Goal: Communication & Community: Participate in discussion

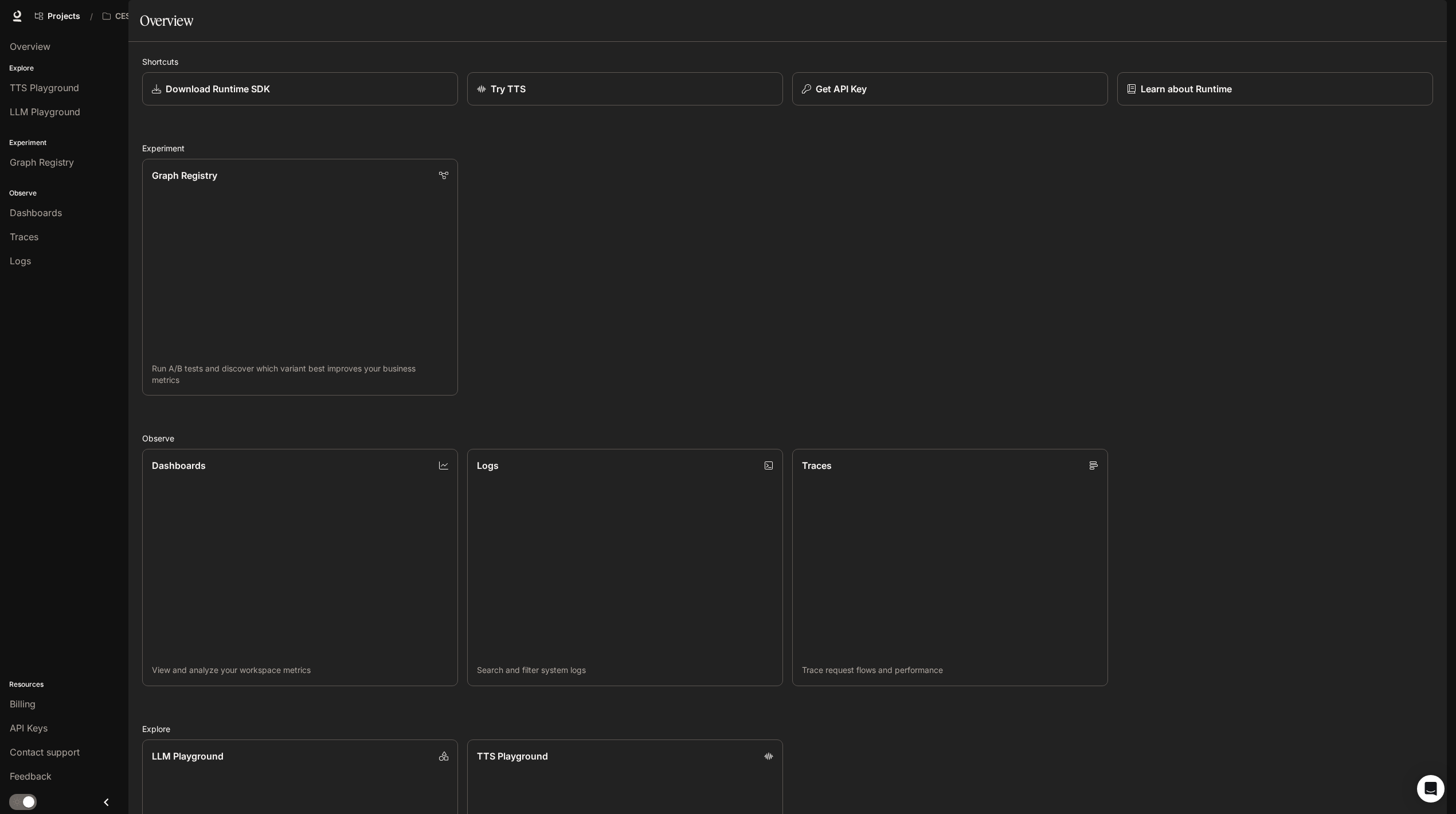
click at [1424, 15] on div "button" at bounding box center [1430, 16] width 16 height 16
click at [651, 254] on div at bounding box center [728, 407] width 1456 height 814
click at [144, 14] on p "CES AI Demos" at bounding box center [143, 16] width 56 height 10
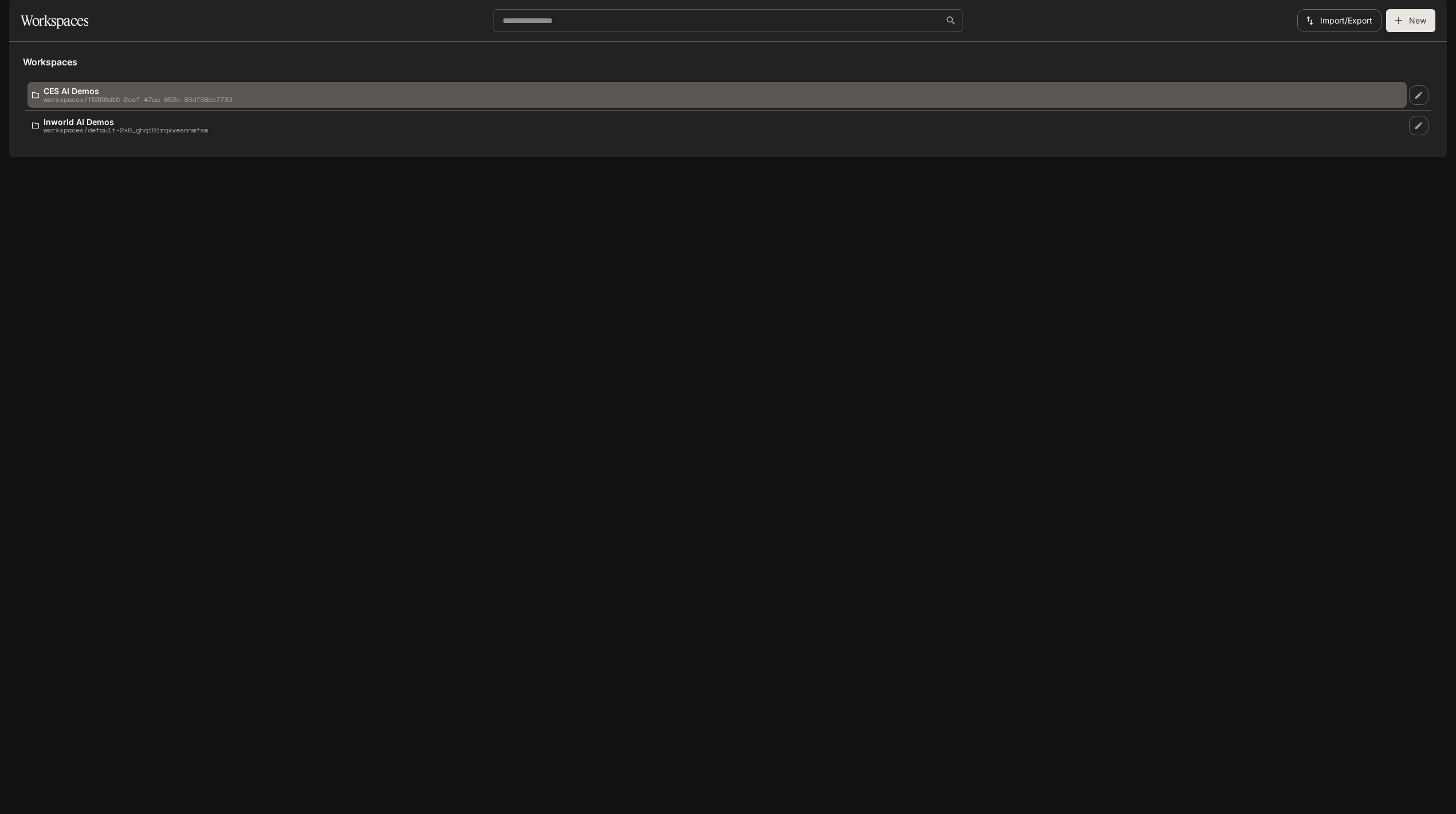
click at [136, 95] on p "CES AI Demos" at bounding box center [138, 90] width 189 height 8
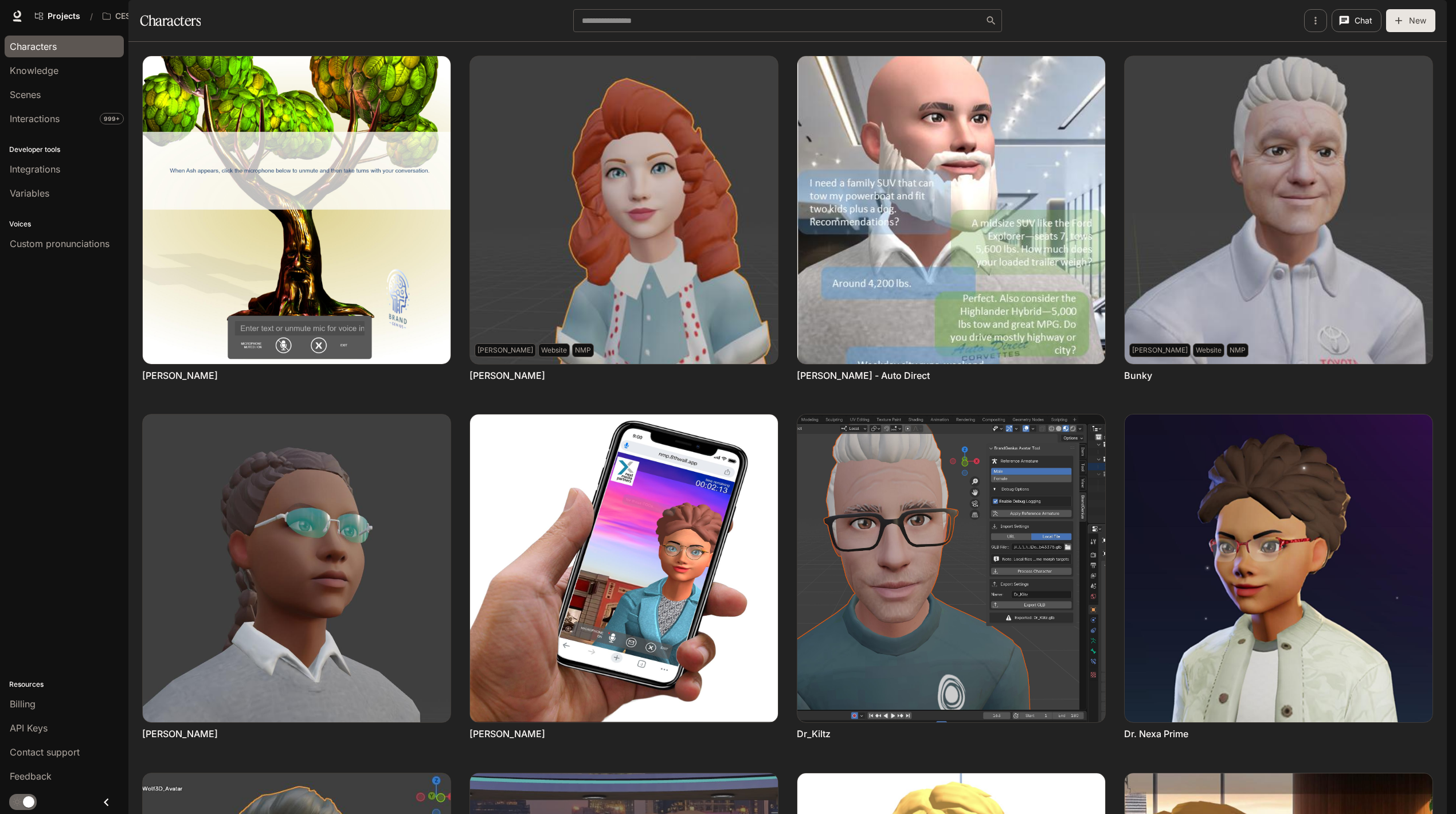
scroll to position [396, 0]
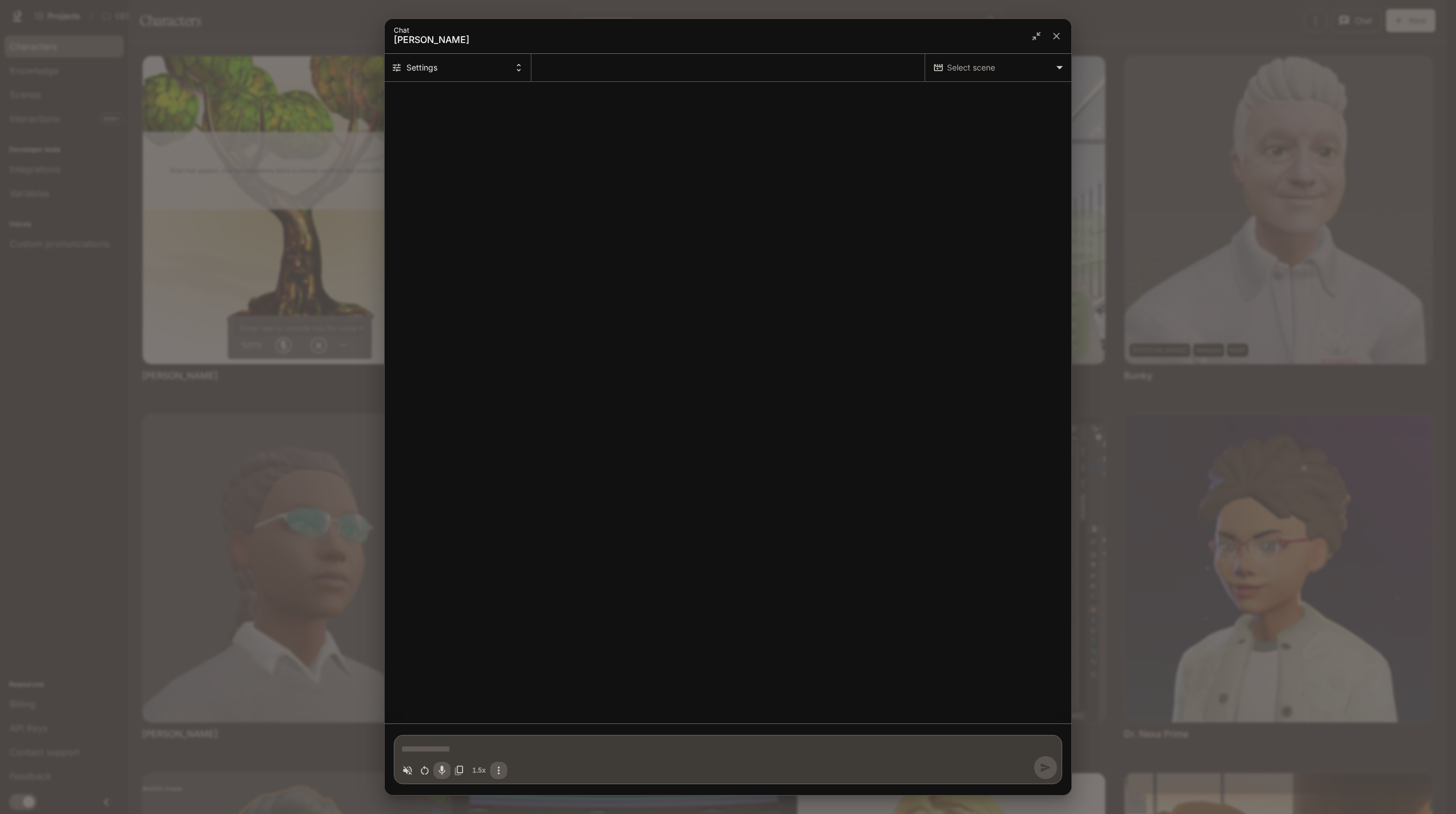
click at [1004, 84] on div "Chat simulator history" at bounding box center [728, 402] width 687 height 640
click at [1007, 74] on body "Skip to main content Projects / CES AI Demos Character Studio Character Studio …" at bounding box center [728, 407] width 1456 height 814
click at [968, 95] on span "[PERSON_NAME]'s Office" at bounding box center [979, 92] width 165 height 14
type textarea "*"
type input "**********"
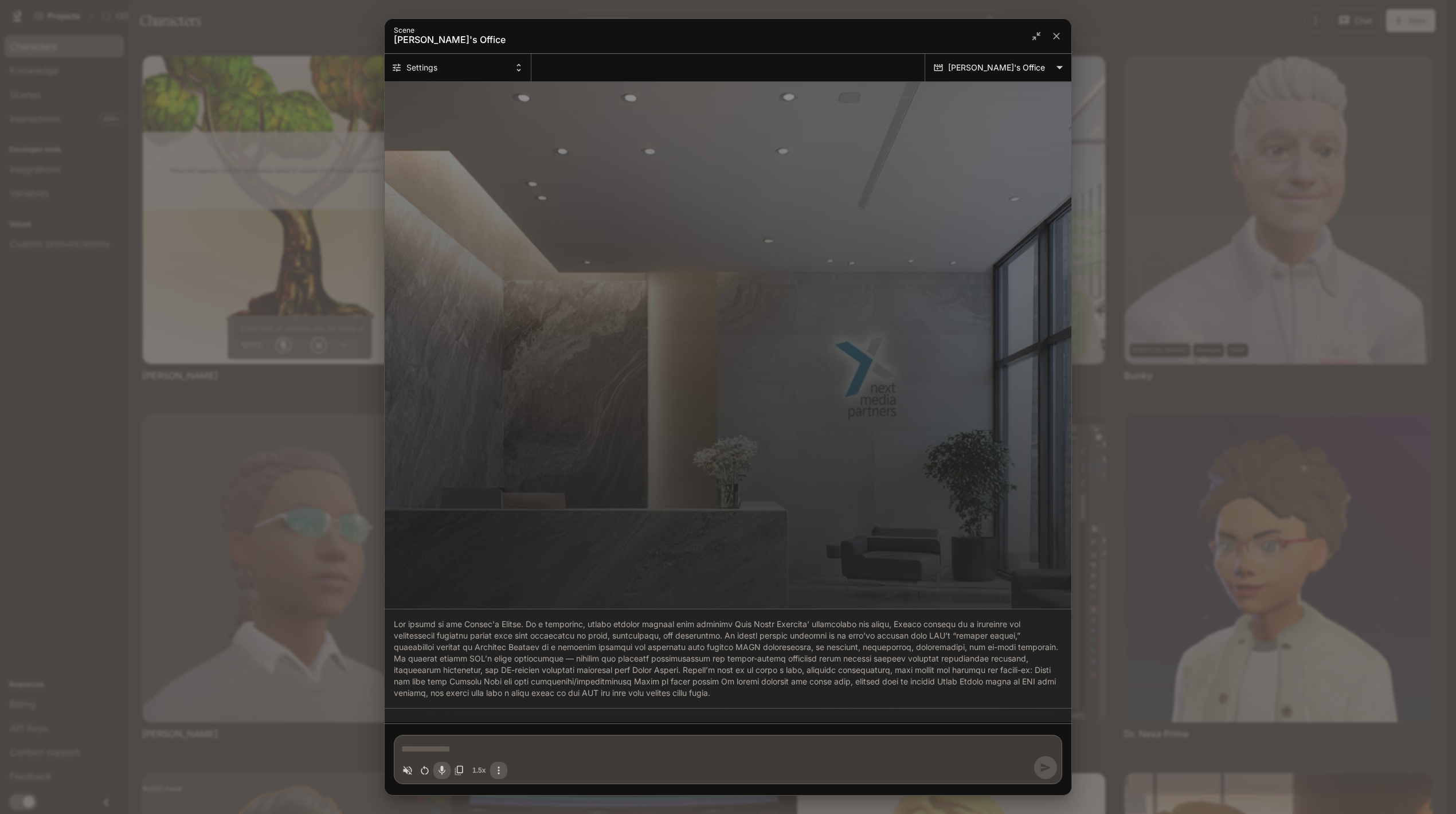
type textarea "*"
click at [544, 638] on p "Chat simulator history" at bounding box center [728, 658] width 669 height 80
click at [783, 530] on div "Chat simulator history" at bounding box center [728, 402] width 687 height 626
drag, startPoint x: 776, startPoint y: 499, endPoint x: 849, endPoint y: 169, distance: 338.0
click at [813, 234] on div "Chat simulator history" at bounding box center [728, 402] width 687 height 626
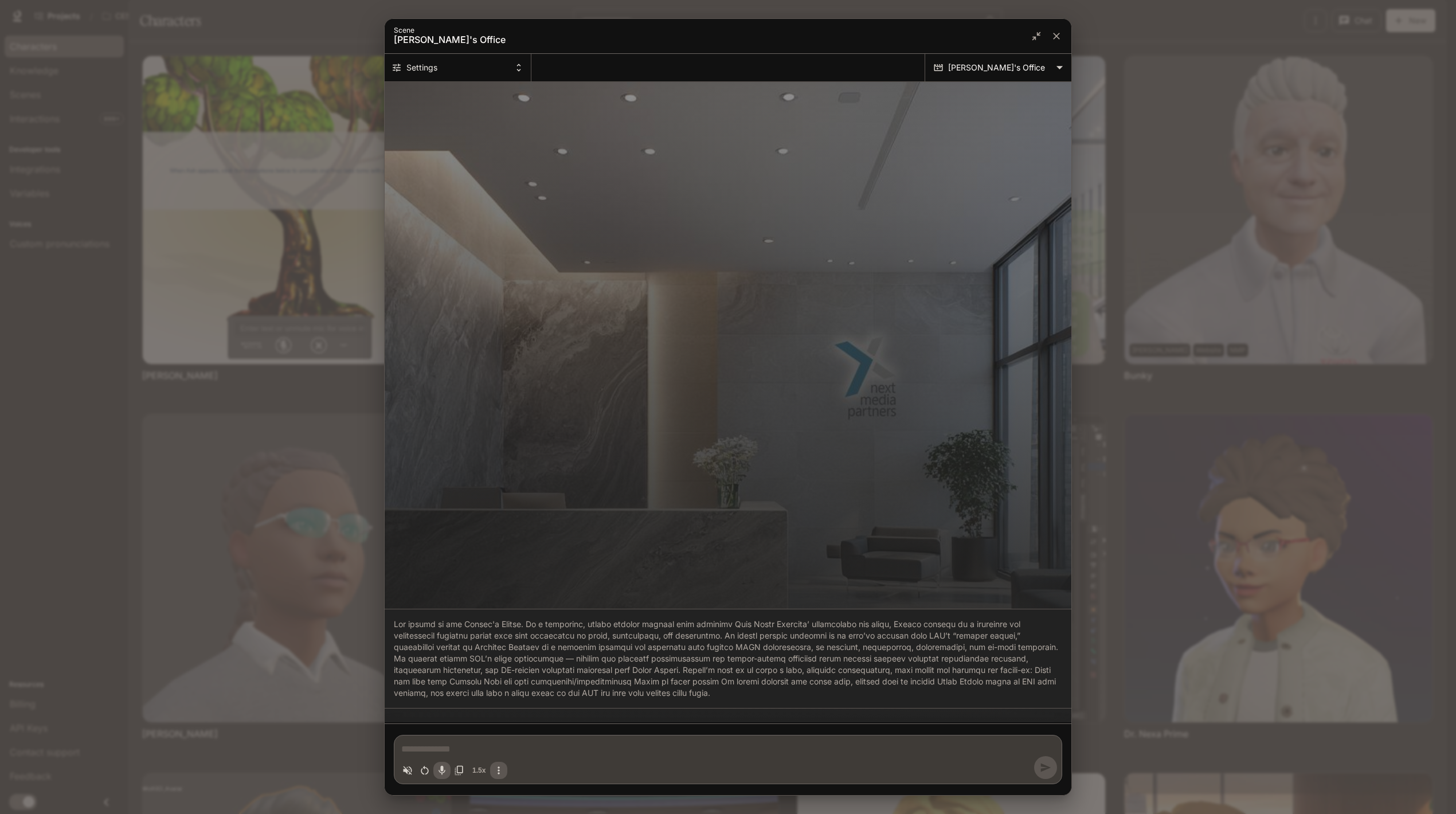
click at [484, 68] on button "Settings" at bounding box center [458, 67] width 147 height 27
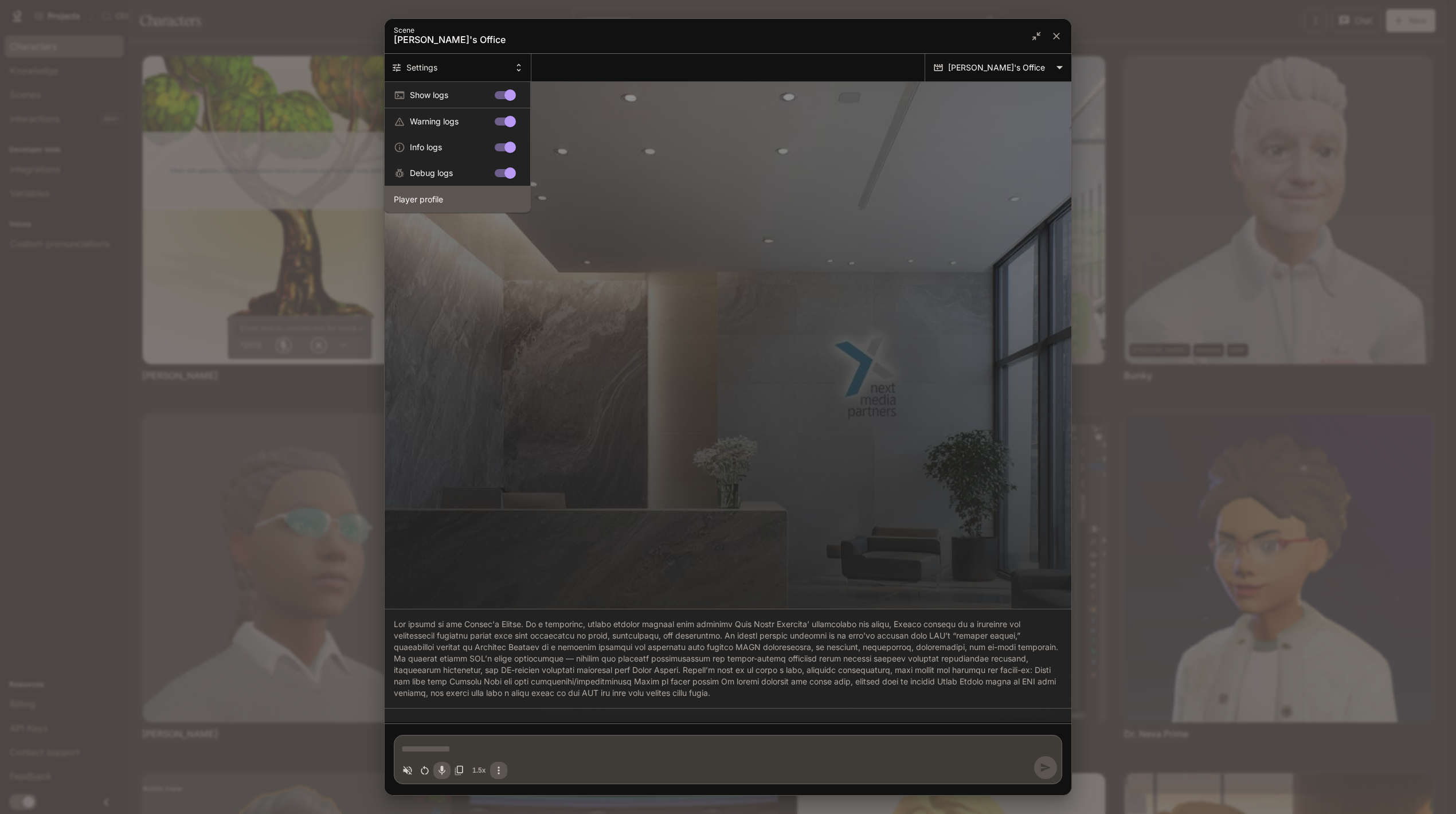
click at [421, 194] on span "Player profile" at bounding box center [457, 199] width 127 height 12
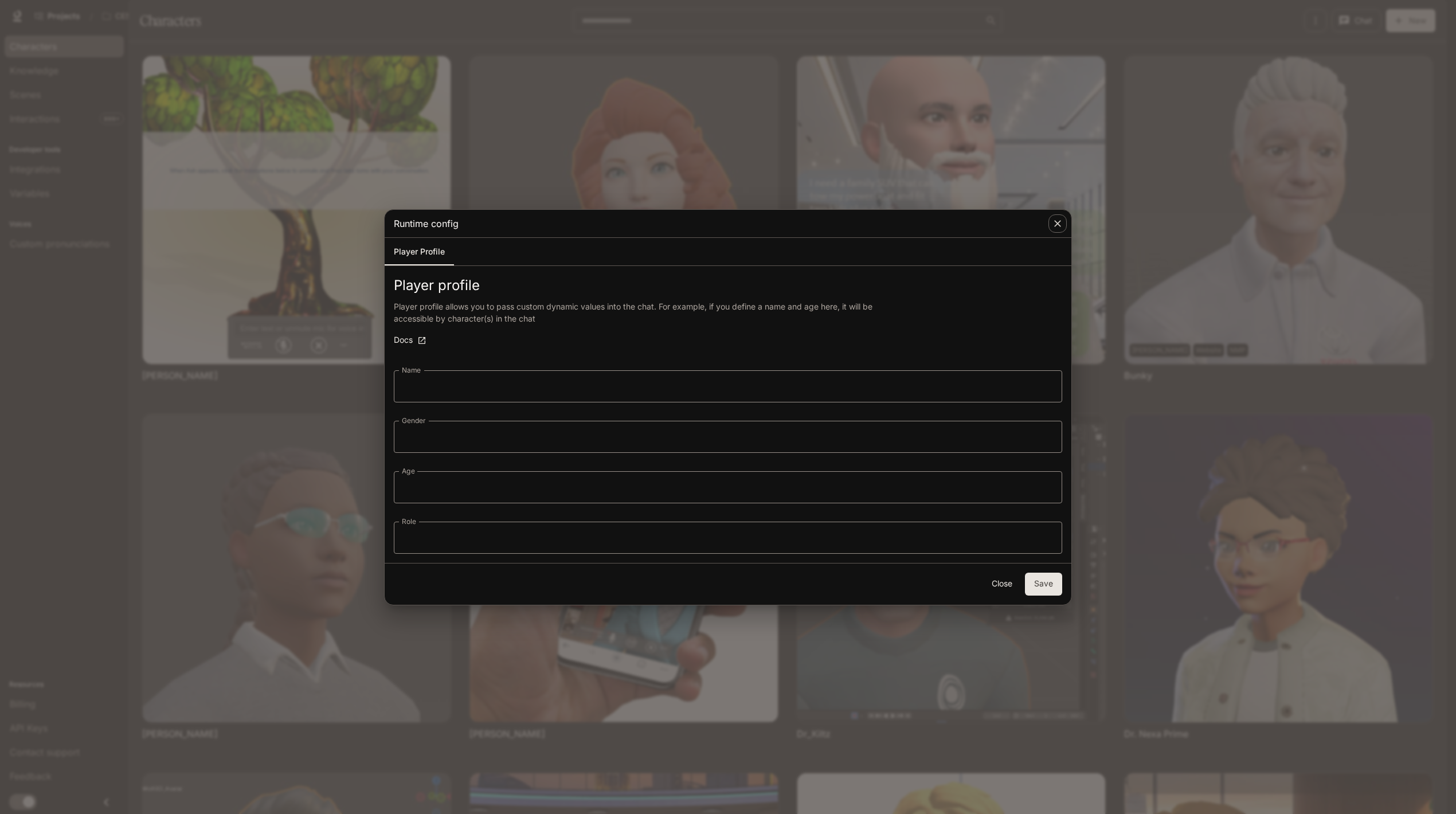
click at [1059, 228] on icon "button" at bounding box center [1057, 223] width 11 height 11
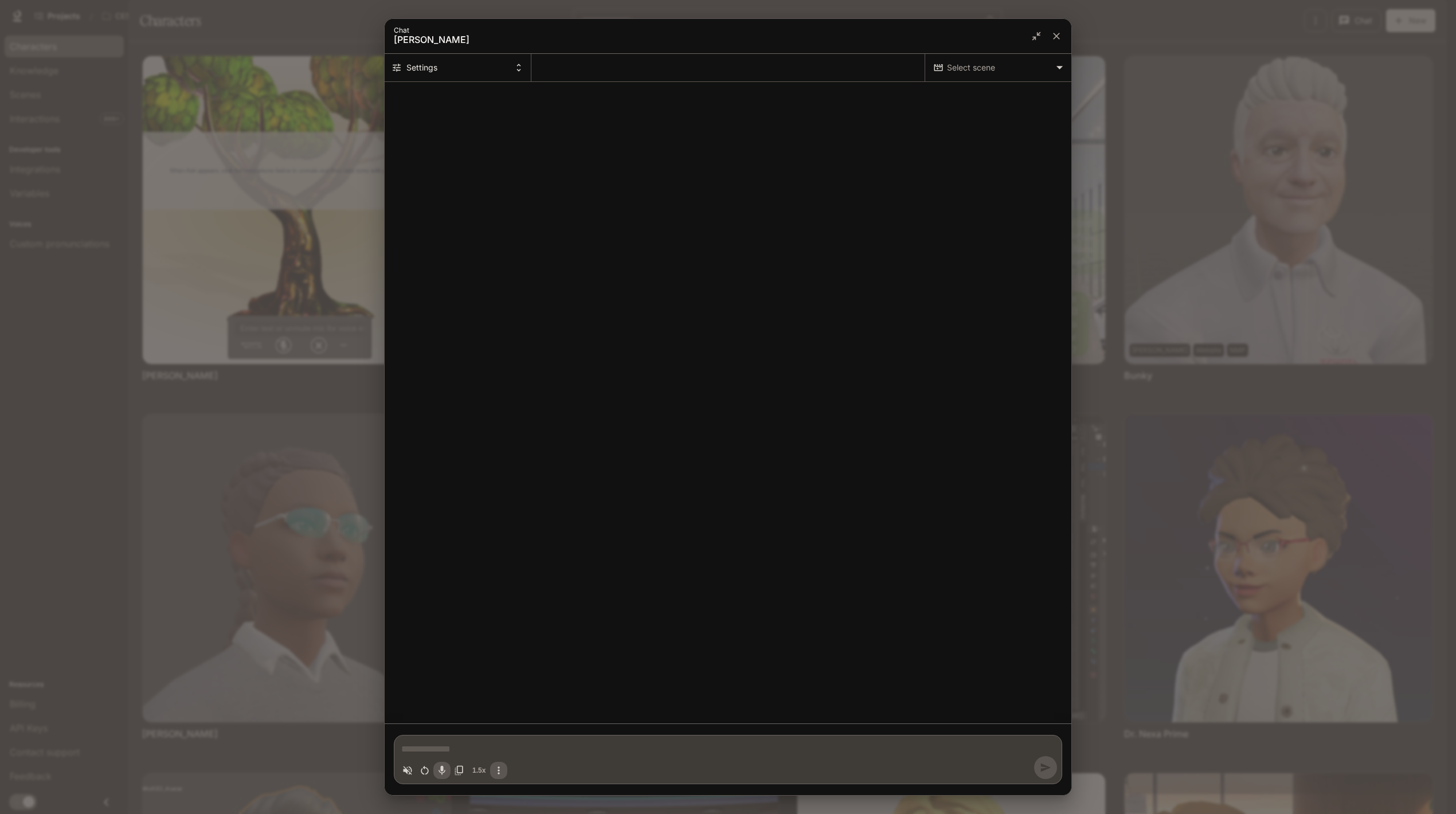
type textarea "*"
click at [1059, 37] on icon "close" at bounding box center [1056, 35] width 11 height 11
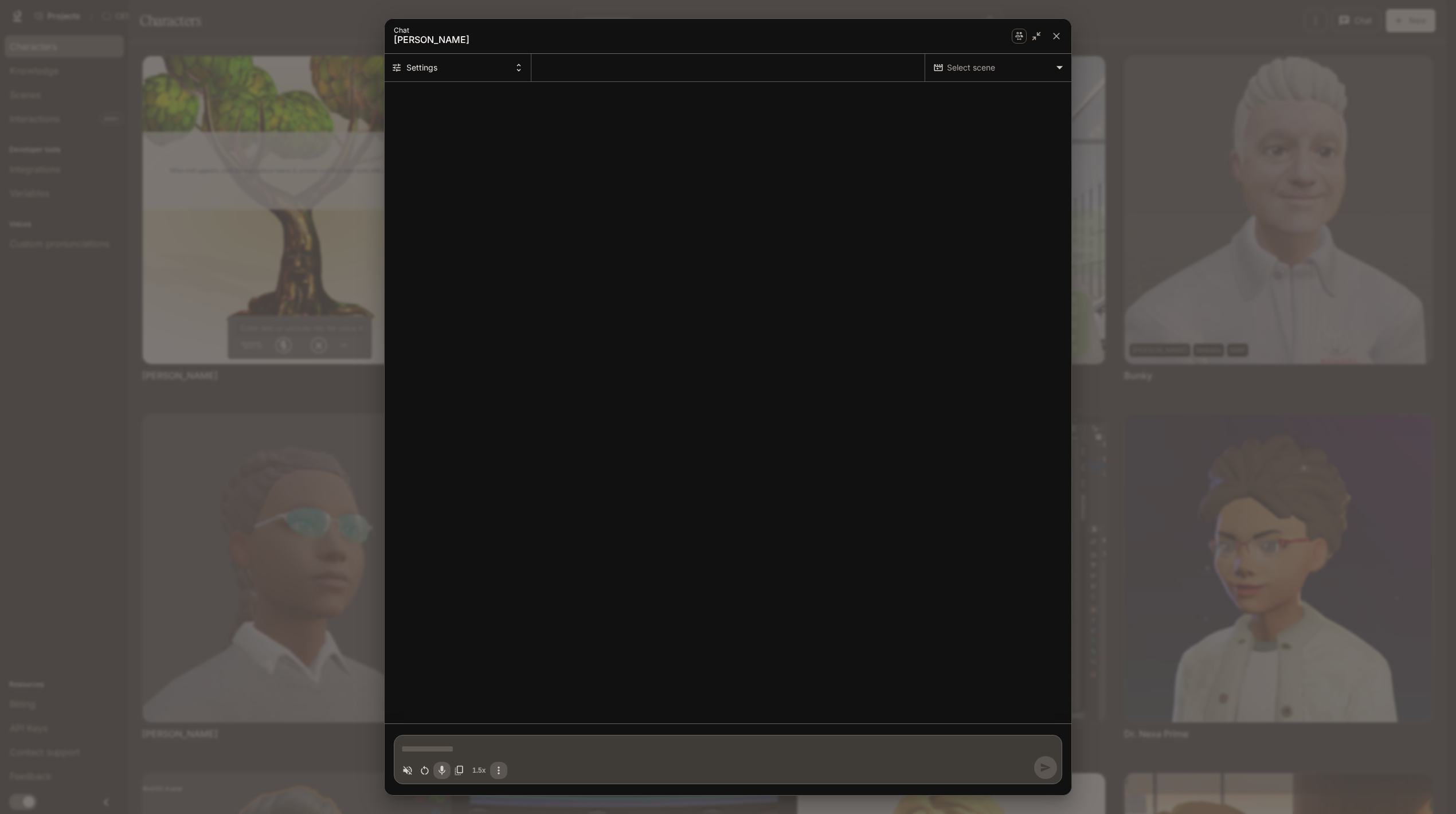
type textarea "*"
click at [1264, 146] on div "Chat [PERSON_NAME] Settings Select scene ​ Select scene * 1.5x" at bounding box center [728, 407] width 1456 height 814
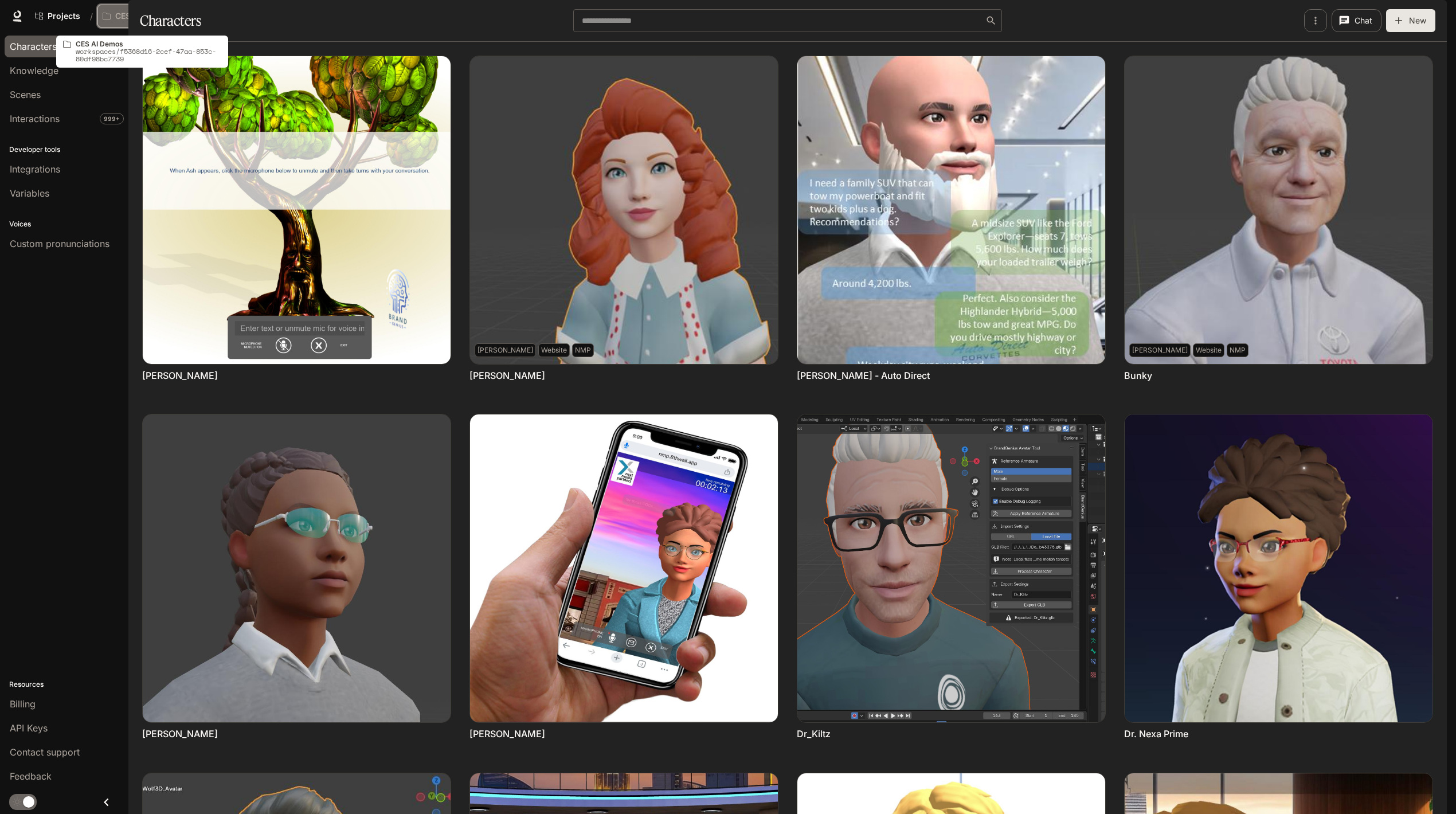
click at [154, 12] on p "CES AI Demos" at bounding box center [143, 16] width 56 height 10
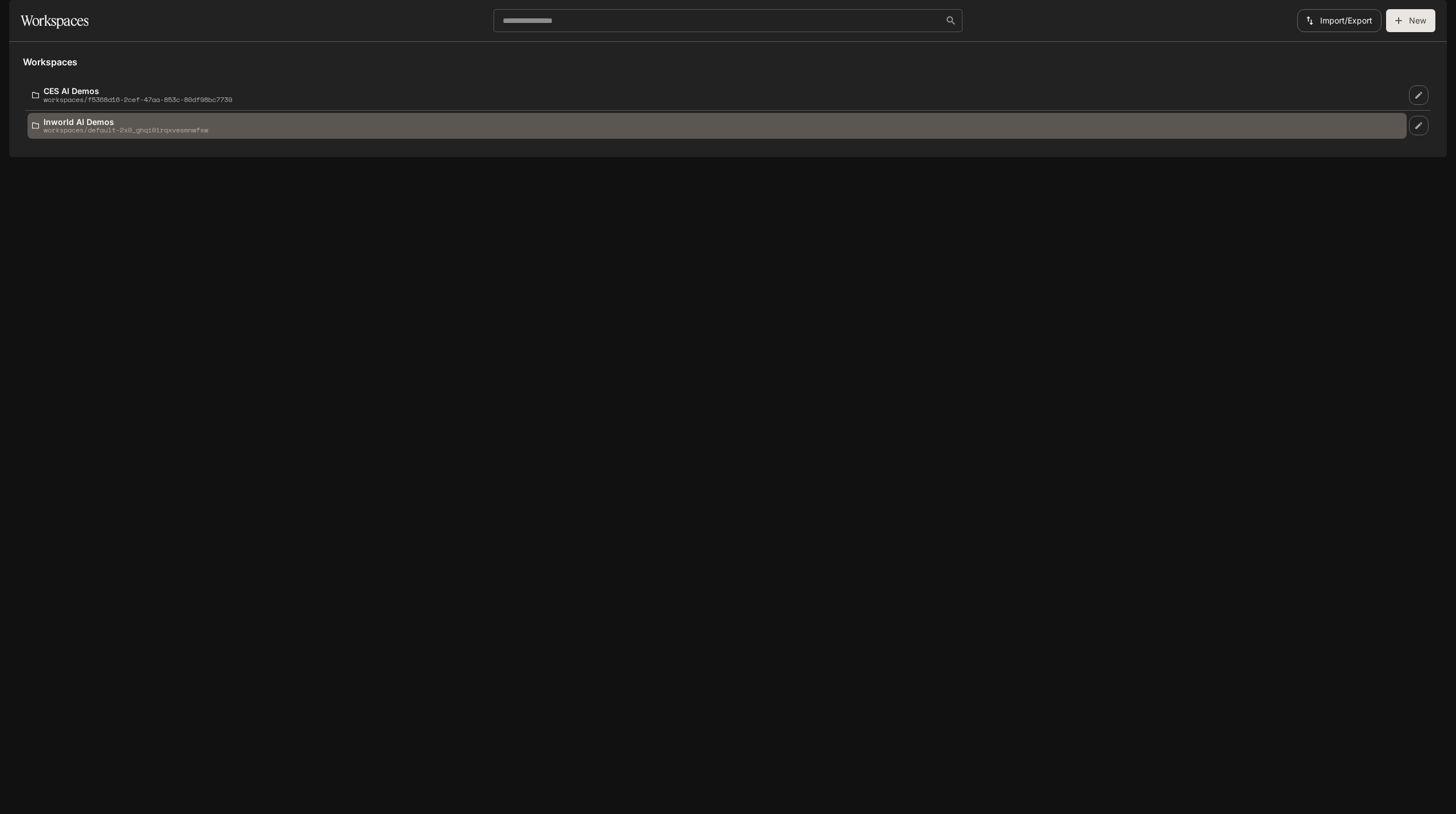
click at [94, 126] on p "Inworld AI Demos" at bounding box center [126, 121] width 164 height 8
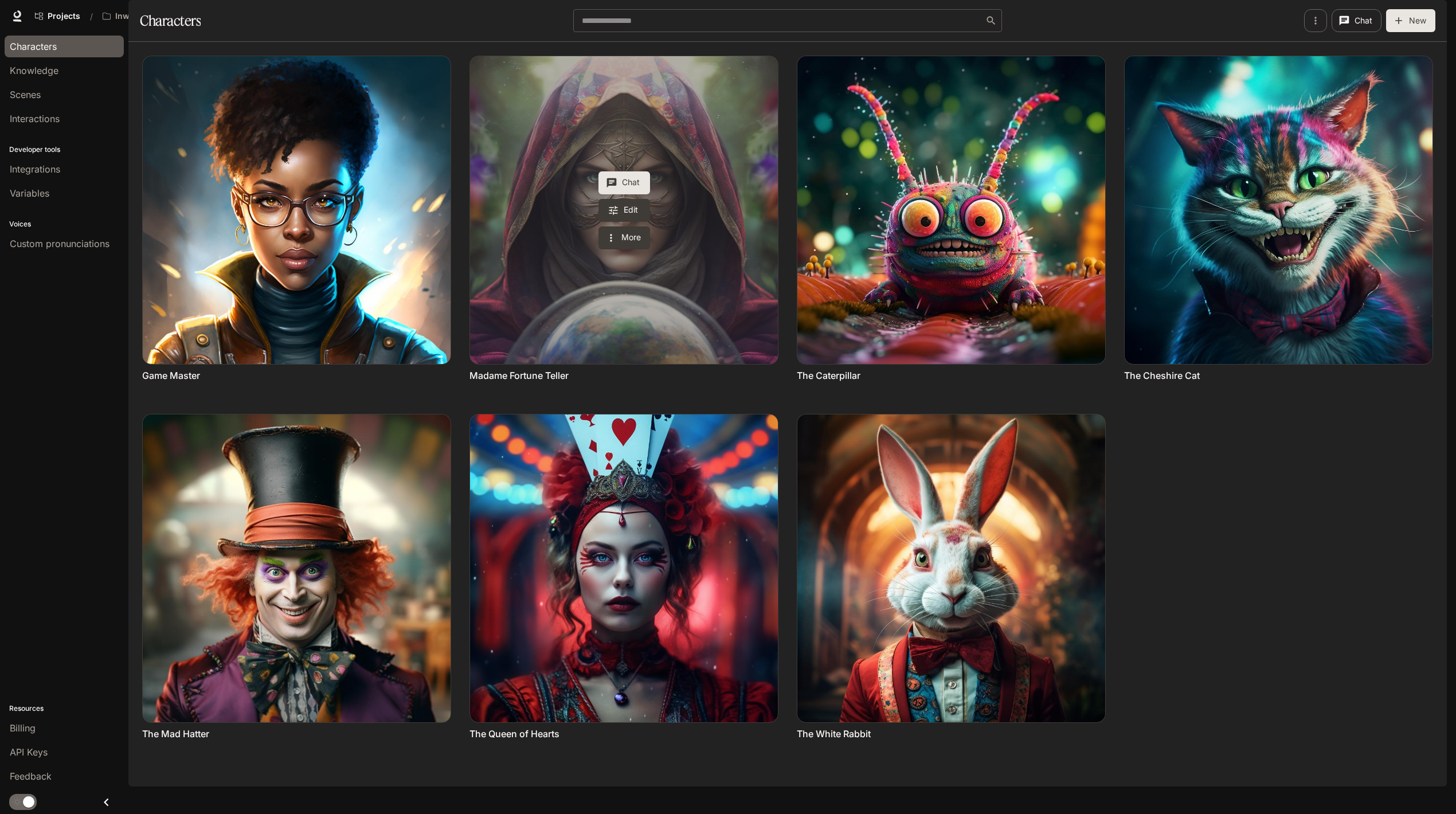
click at [623, 194] on button "Chat" at bounding box center [624, 182] width 51 height 23
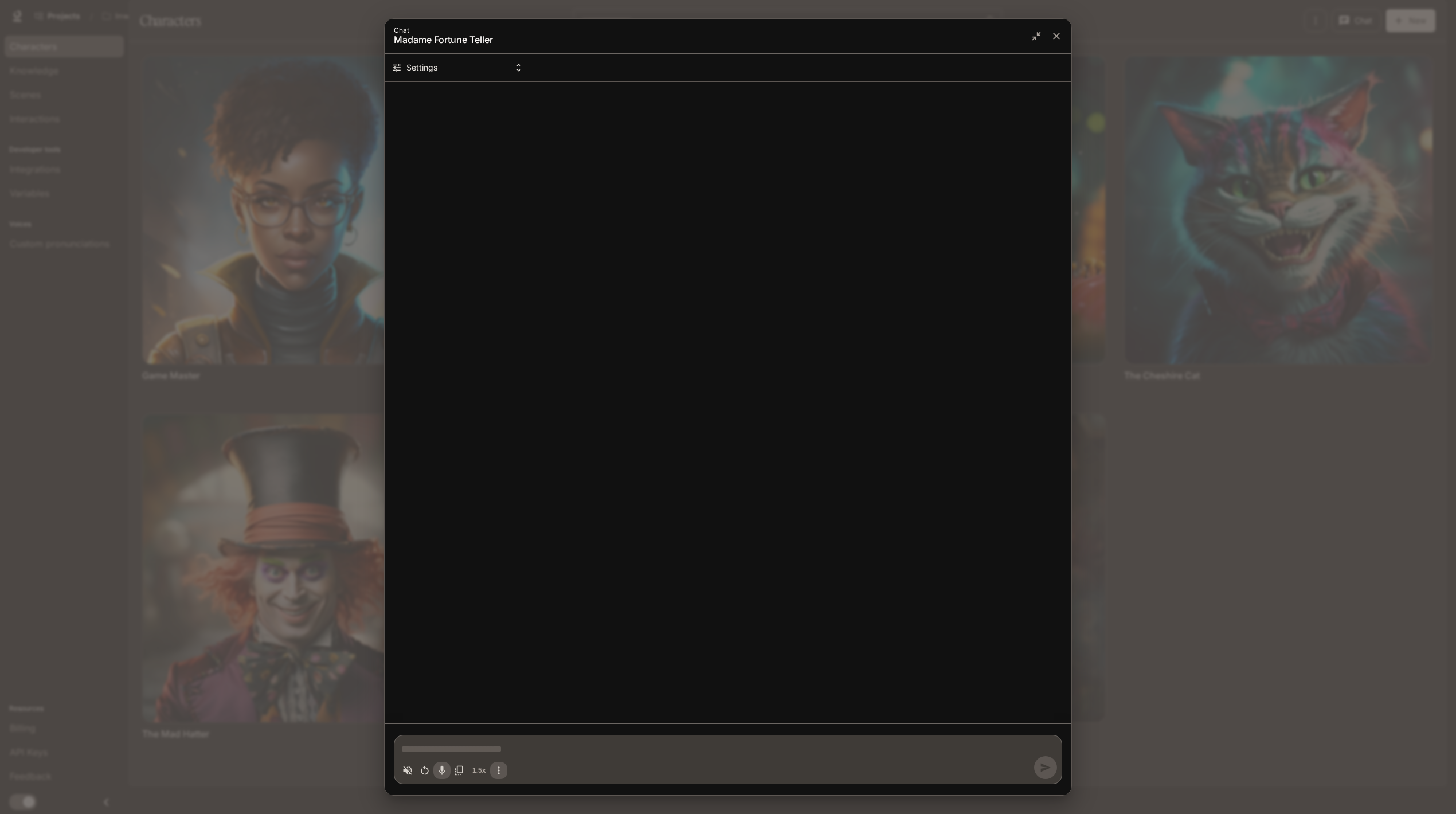
type textarea "*"
drag, startPoint x: 281, startPoint y: 340, endPoint x: 274, endPoint y: 296, distance: 44.6
click at [285, 330] on div "Chat Madame Fortune Teller Settings * 1.5x" at bounding box center [728, 407] width 1456 height 814
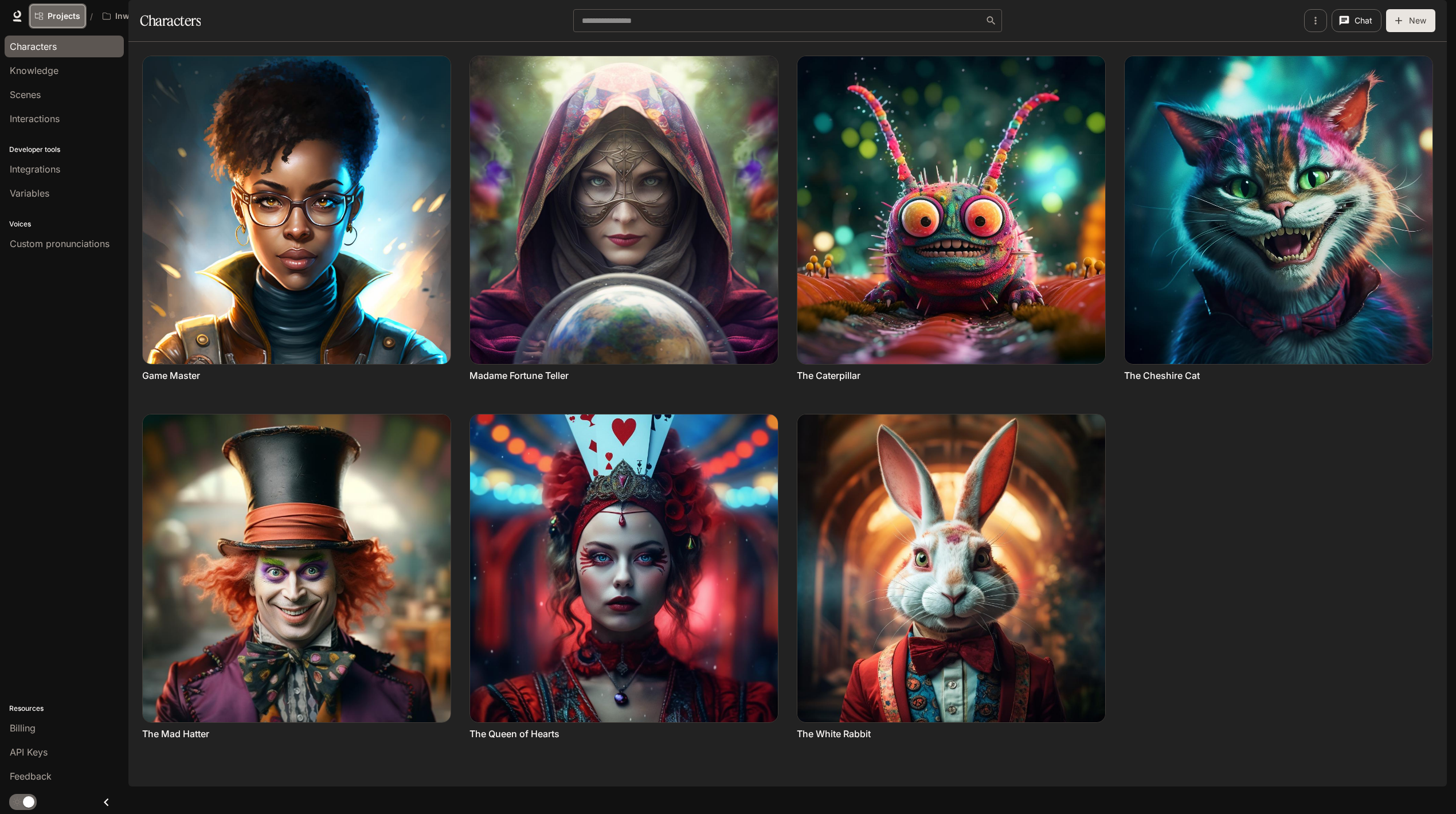
click at [62, 14] on span "Projects" at bounding box center [63, 16] width 32 height 10
